Goal: Information Seeking & Learning: Learn about a topic

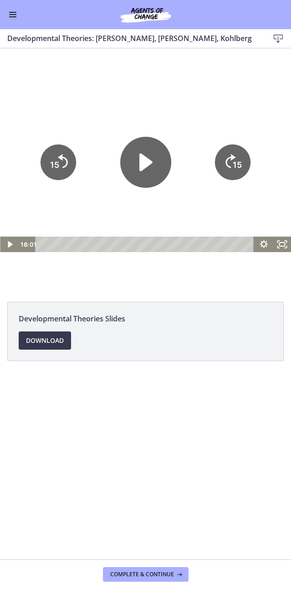
click at [143, 171] on icon "Play Video" at bounding box center [145, 162] width 51 height 51
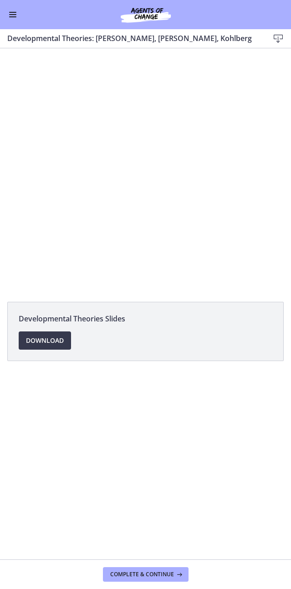
click at [165, 194] on div at bounding box center [145, 170] width 291 height 164
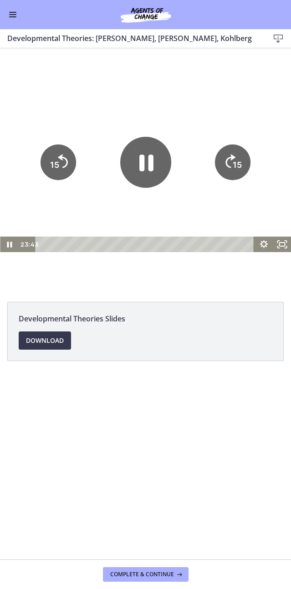
click at [151, 168] on icon "Pause" at bounding box center [147, 163] width 14 height 16
click at [147, 162] on icon "Play Video" at bounding box center [146, 162] width 13 height 18
click at [68, 164] on icon "15" at bounding box center [58, 162] width 40 height 40
click at [58, 166] on icon "15" at bounding box center [59, 163] width 36 height 36
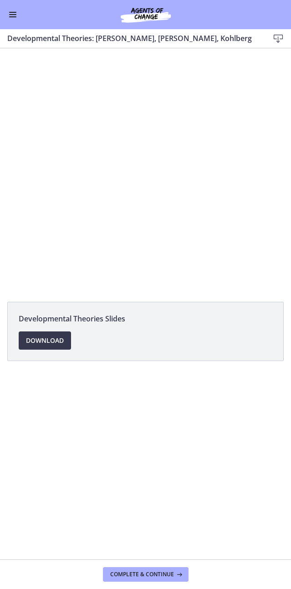
click at [189, 213] on div at bounding box center [145, 170] width 291 height 164
click at [132, 171] on div at bounding box center [145, 170] width 291 height 164
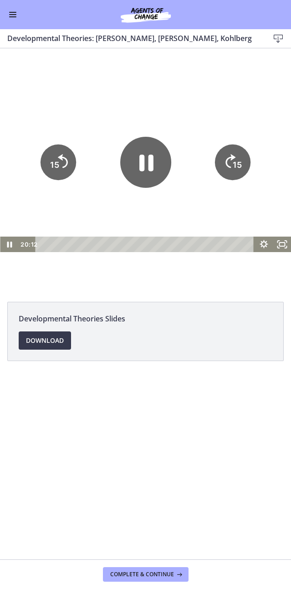
click at [147, 176] on icon "Pause" at bounding box center [145, 162] width 51 height 51
click at [161, 156] on icon "Play Video" at bounding box center [145, 162] width 51 height 51
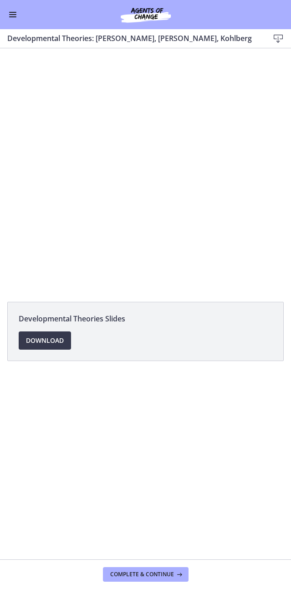
click at [165, 203] on div at bounding box center [145, 170] width 291 height 164
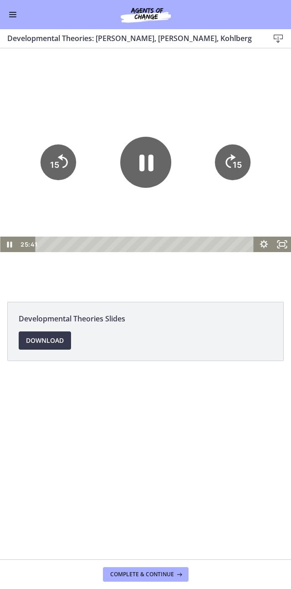
click at [147, 168] on icon "Pause" at bounding box center [145, 162] width 51 height 51
click at [132, 162] on icon "Play Video" at bounding box center [145, 162] width 51 height 51
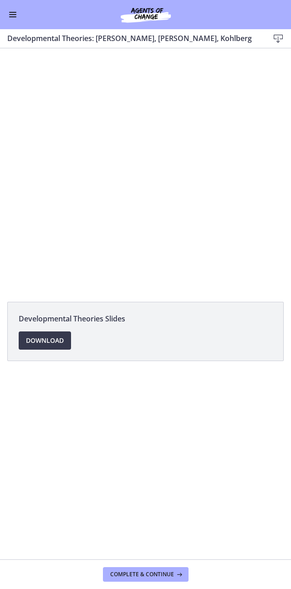
click at [12, 20] on button "Enable menu" at bounding box center [12, 14] width 11 height 11
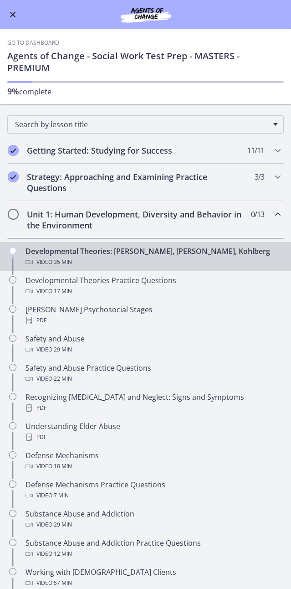
click at [10, 17] on span "Enable menu" at bounding box center [13, 15] width 6 height 6
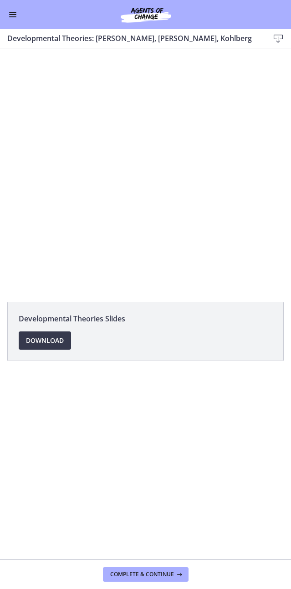
click at [250, 177] on div at bounding box center [145, 170] width 291 height 164
click at [87, 226] on div at bounding box center [145, 170] width 291 height 164
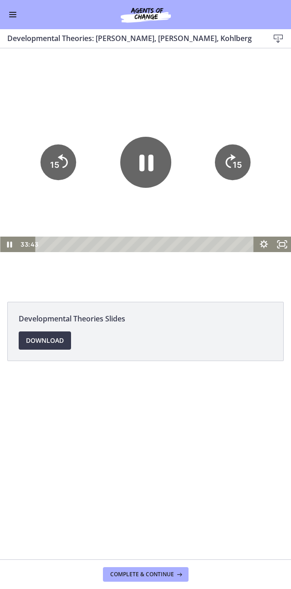
click at [56, 174] on icon "15" at bounding box center [59, 163] width 36 height 36
click at [56, 170] on tspan "15" at bounding box center [54, 165] width 9 height 10
click at [65, 162] on icon "15" at bounding box center [59, 163] width 36 height 36
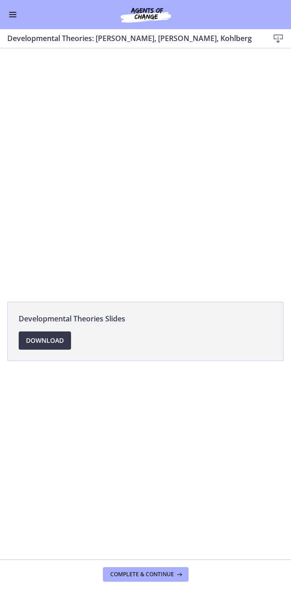
click at [120, 189] on div at bounding box center [145, 170] width 291 height 164
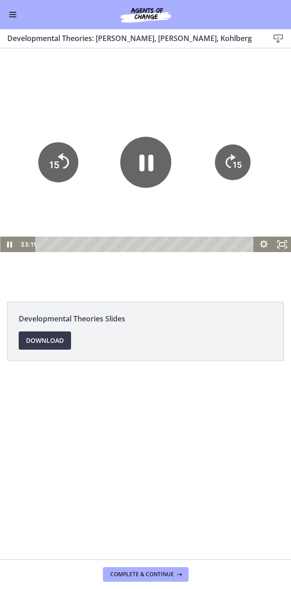
click at [53, 169] on tspan "15" at bounding box center [54, 165] width 10 height 11
click at [59, 179] on icon "15" at bounding box center [59, 163] width 36 height 36
click at [59, 169] on icon "Skip back 15 seconds" at bounding box center [63, 161] width 11 height 16
click at [256, 160] on div at bounding box center [145, 170] width 291 height 164
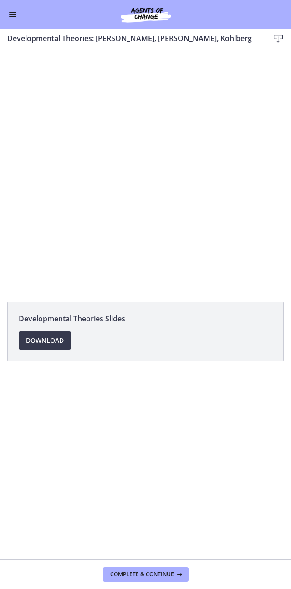
click at [239, 161] on div at bounding box center [145, 170] width 291 height 164
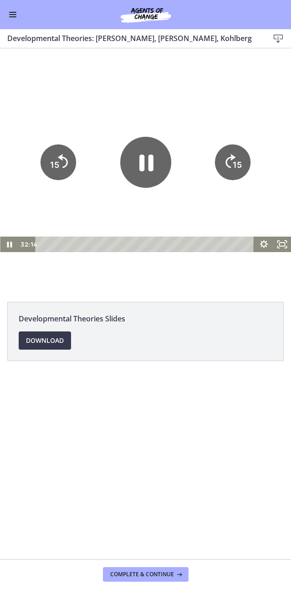
click at [228, 155] on icon "15" at bounding box center [233, 163] width 36 height 36
click at [224, 169] on icon "15" at bounding box center [233, 162] width 40 height 40
click at [236, 167] on tspan "15" at bounding box center [237, 165] width 9 height 10
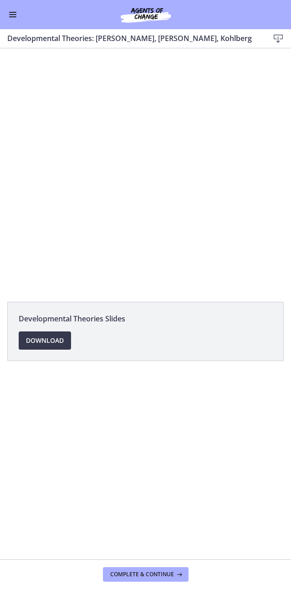
click at [256, 176] on div at bounding box center [145, 170] width 291 height 164
click at [251, 194] on div at bounding box center [145, 170] width 291 height 164
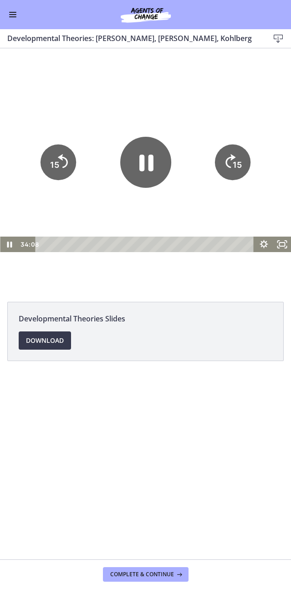
click at [165, 575] on span "Complete & continue" at bounding box center [142, 574] width 64 height 7
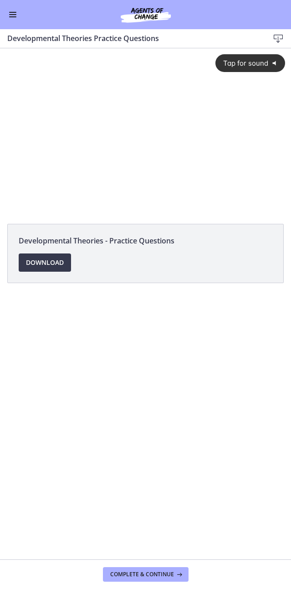
click at [160, 131] on div "Tap for sound @keyframes VOLUME_SMALL_WAVE_FLASH { 0% { opacity: 0; } 33% { opa…" at bounding box center [145, 123] width 291 height 150
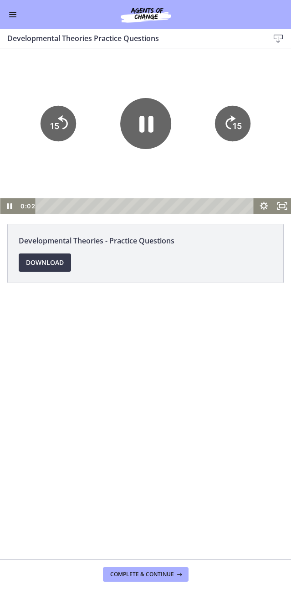
click at [152, 130] on icon "Pause" at bounding box center [147, 124] width 14 height 16
